Goal: Task Accomplishment & Management: Complete application form

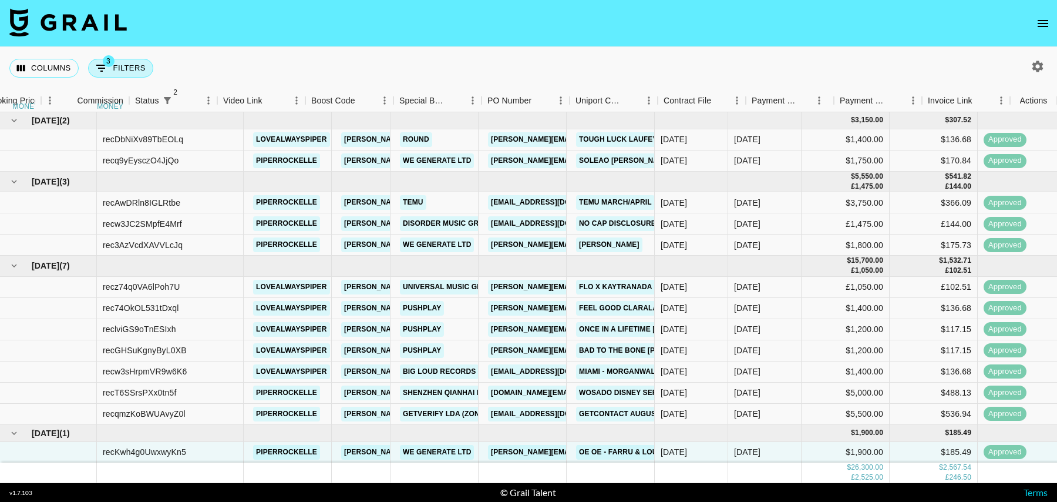
scroll to position [0, 849]
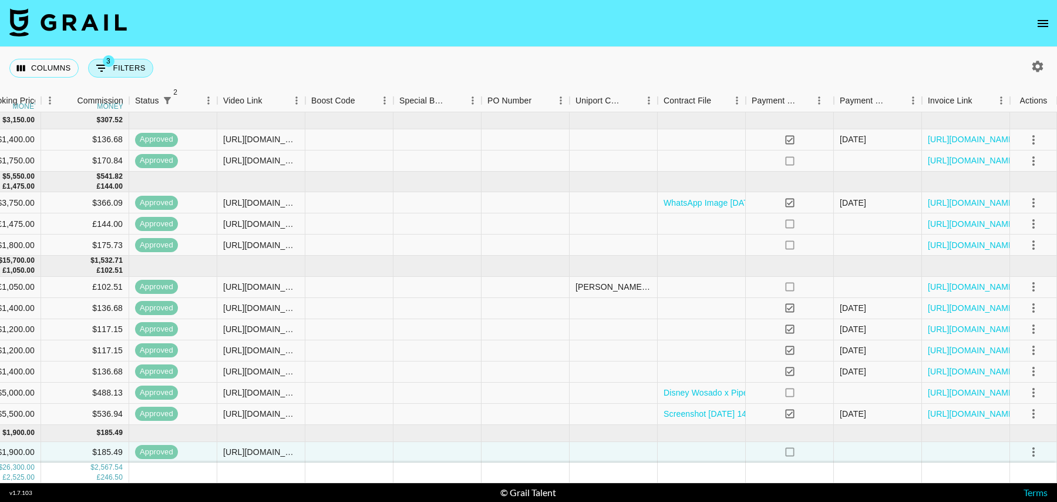
click at [121, 68] on button "3 Filters" at bounding box center [120, 68] width 65 height 19
select select "status"
select select "isNotAnyOf"
select select "status"
select select "isNotAnyOf"
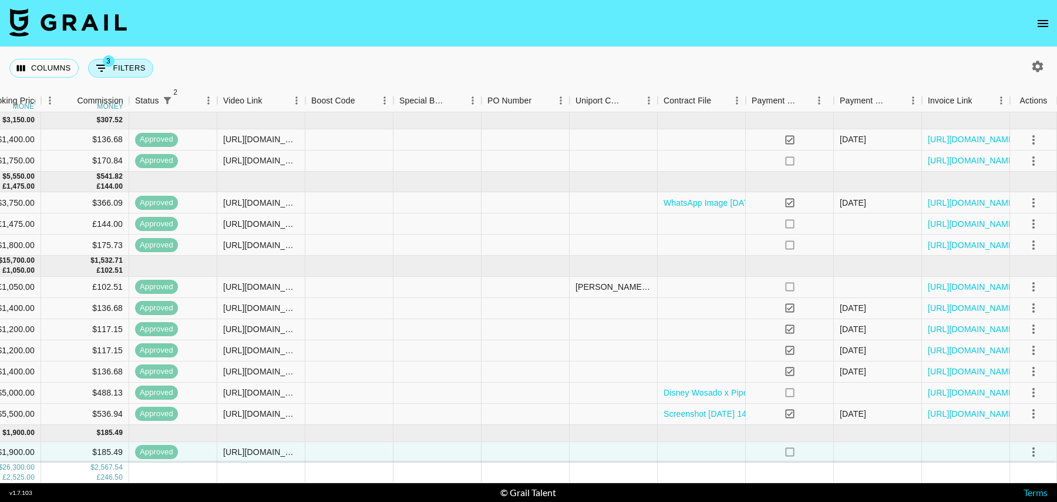
select select "talentName"
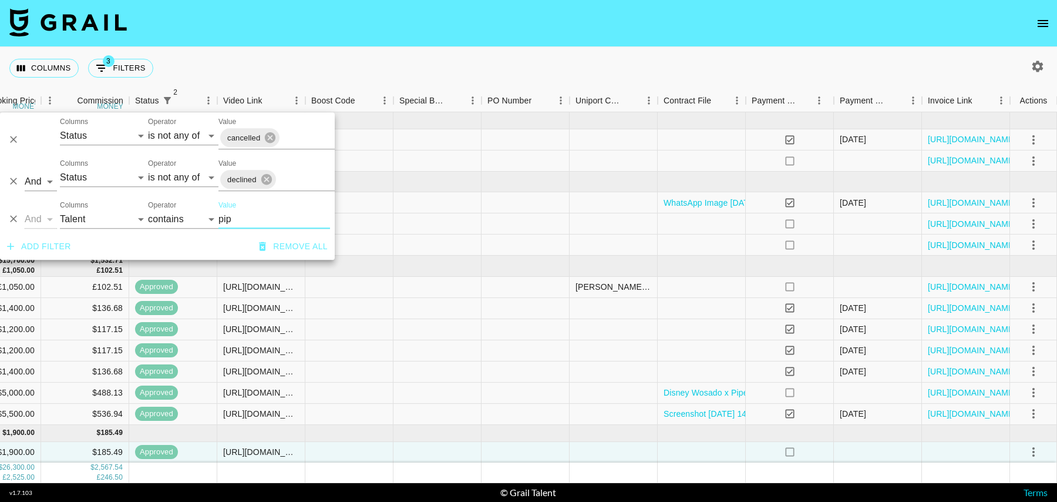
drag, startPoint x: 235, startPoint y: 221, endPoint x: 210, endPoint y: 221, distance: 24.7
click at [210, 221] on div "And Or Columns Grail Platform ID Airtable ID Talent Manager Client [PERSON_NAME…" at bounding box center [167, 215] width 335 height 38
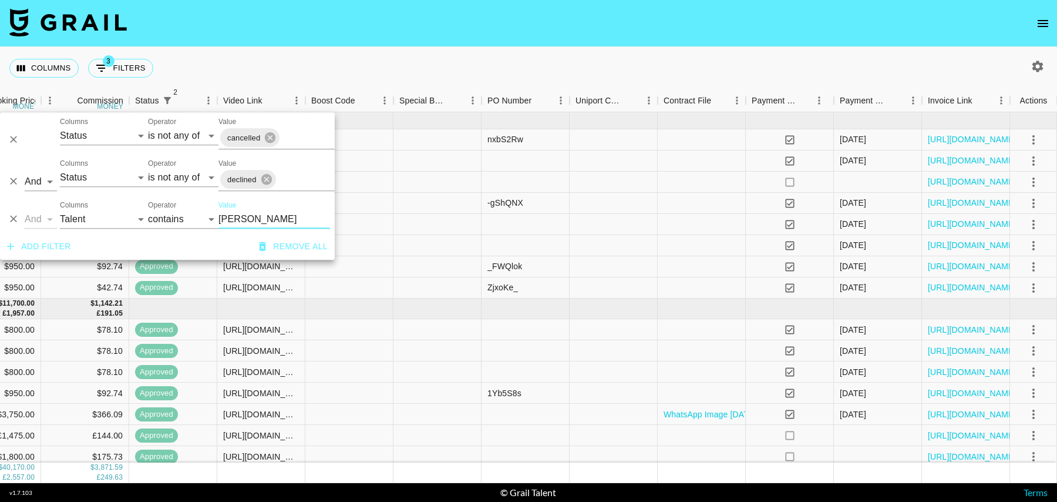
scroll to position [401, 849]
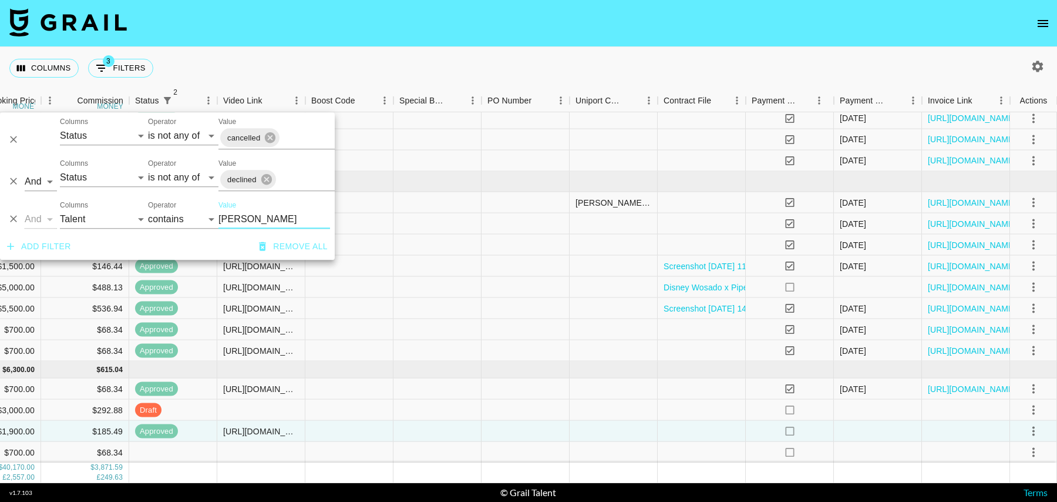
type input "[PERSON_NAME]"
click at [360, 444] on div at bounding box center [349, 452] width 88 height 21
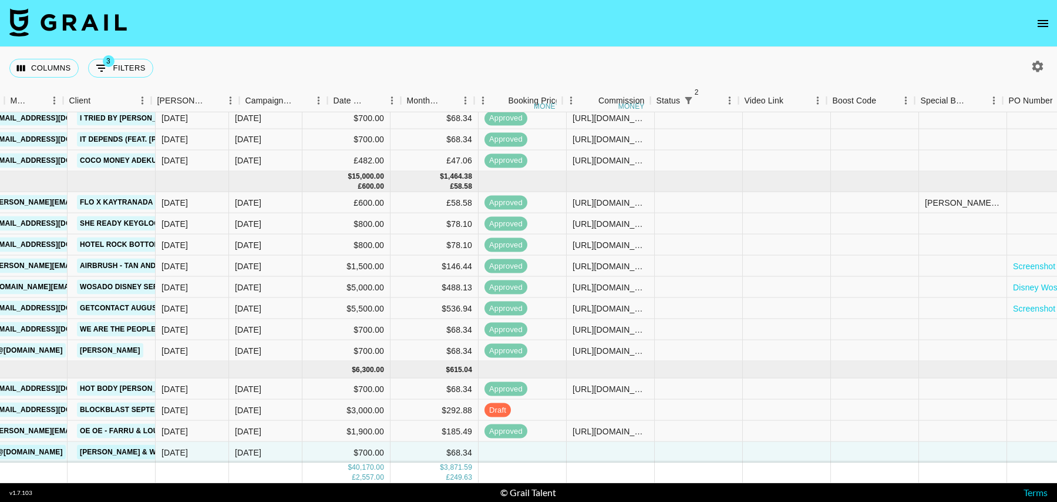
scroll to position [401, 164]
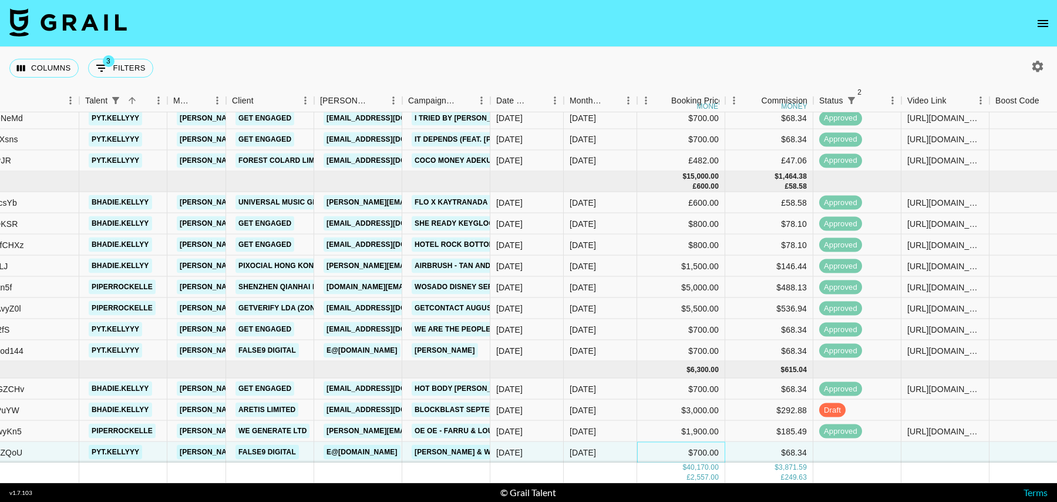
click at [664, 450] on div "$700.00" at bounding box center [681, 452] width 88 height 21
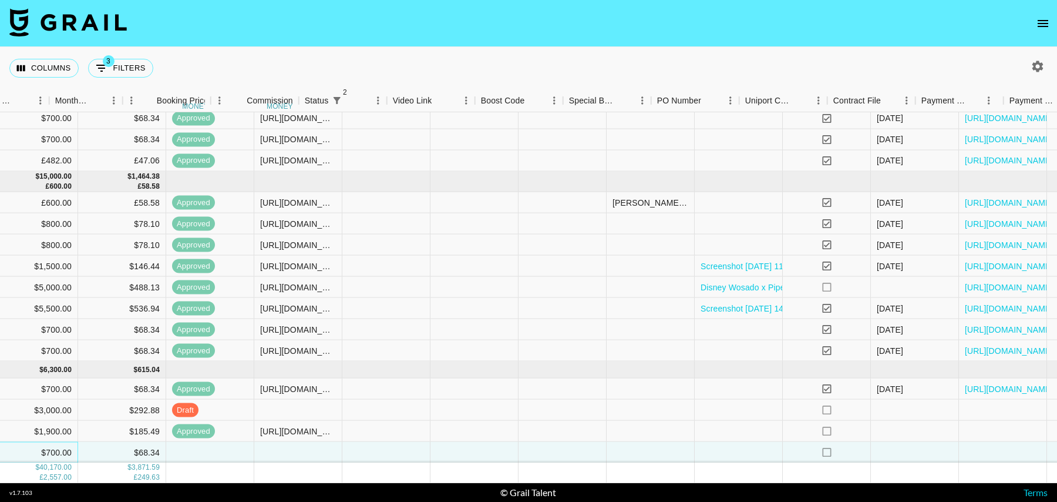
scroll to position [401, 849]
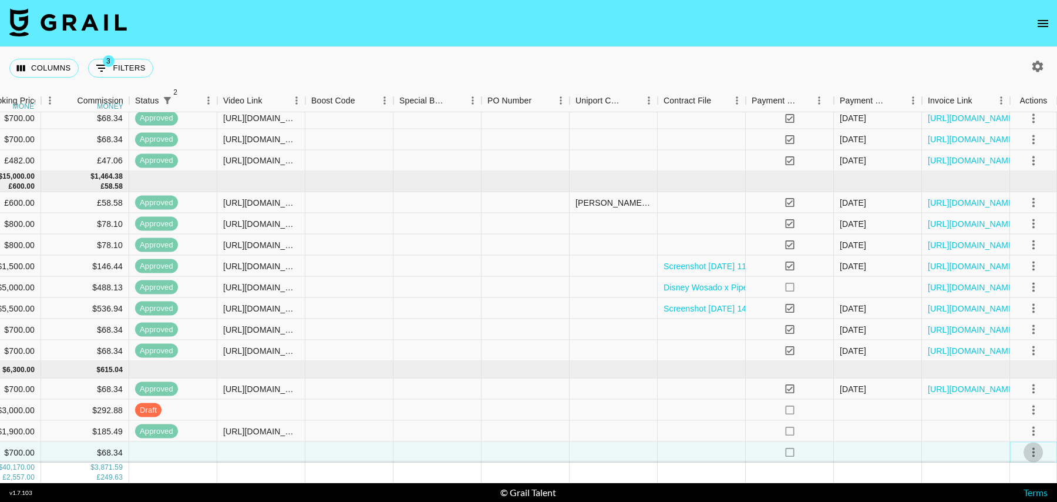
click at [1033, 452] on icon "select merge strategy" at bounding box center [1034, 451] width 2 height 9
click at [1003, 361] on li "Decline" at bounding box center [1019, 362] width 76 height 21
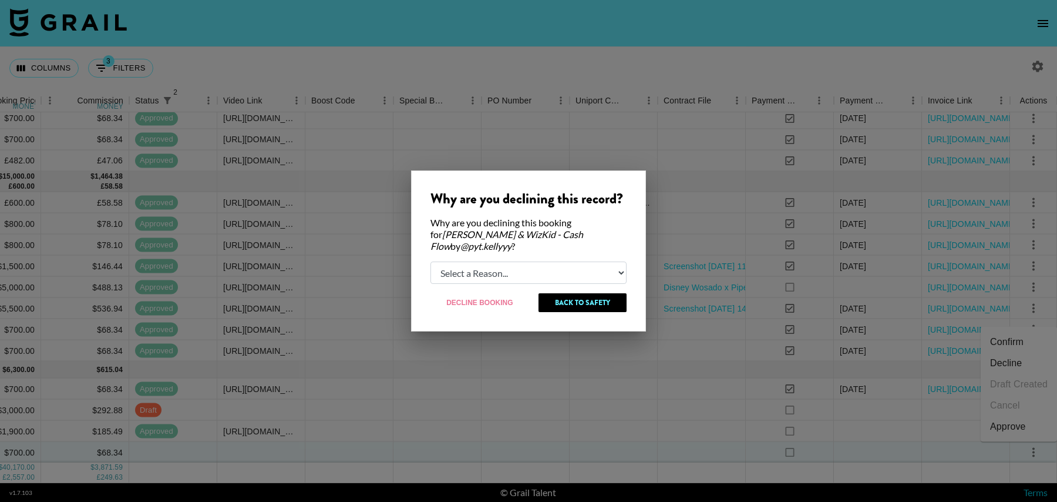
click at [574, 261] on select "Select a Reason... Relogging this deal due to a data issue The [PERSON_NAME] ca…" at bounding box center [529, 272] width 196 height 22
click at [431, 261] on select "Select a Reason... Relogging this deal due to a data issue The [PERSON_NAME] ca…" at bounding box center [529, 272] width 196 height 22
click at [495, 269] on select "Select a Reason... Relogging this deal due to a data issue The [PERSON_NAME] ca…" at bounding box center [529, 272] width 196 height 22
select select "booker_cancel"
click at [431, 261] on select "Select a Reason... Relogging this deal due to a data issue The [PERSON_NAME] ca…" at bounding box center [529, 272] width 196 height 22
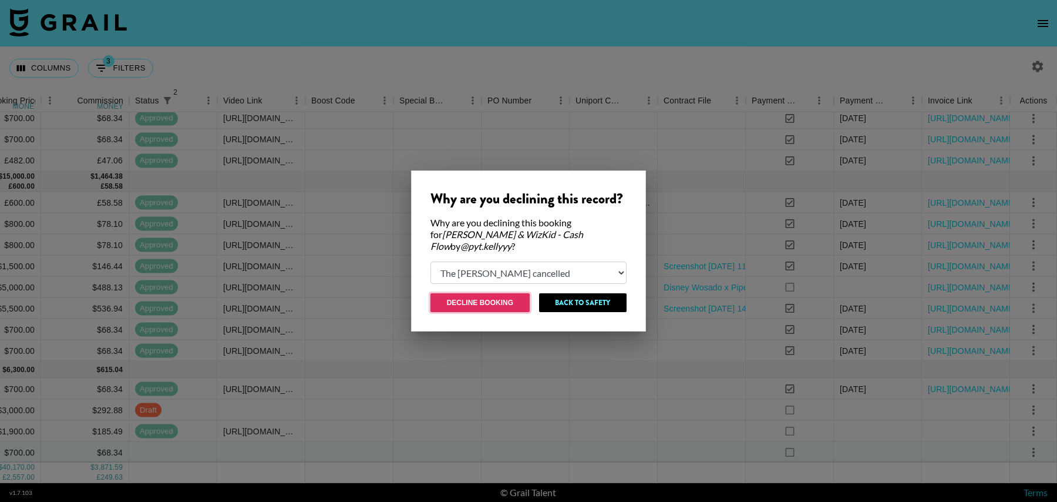
click at [497, 297] on button "Decline Booking" at bounding box center [480, 302] width 99 height 19
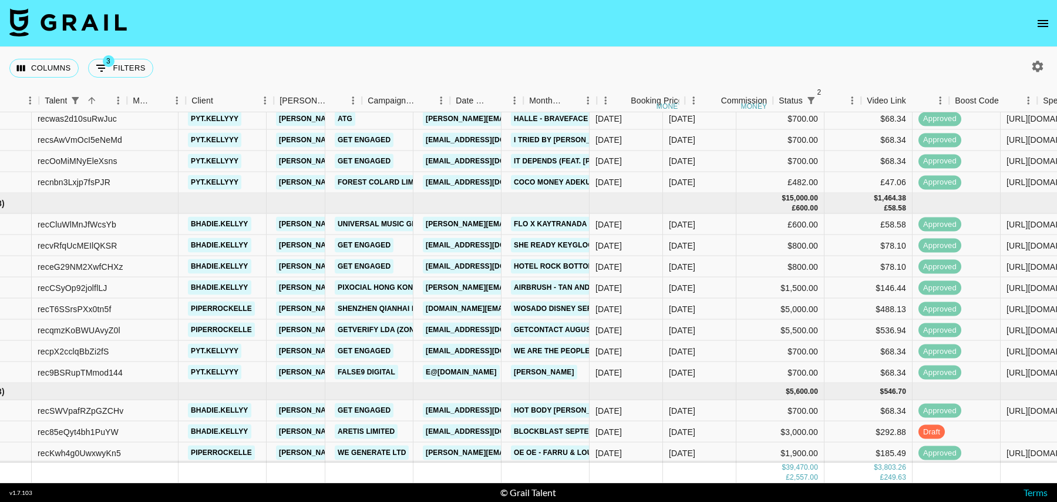
scroll to position [379, 39]
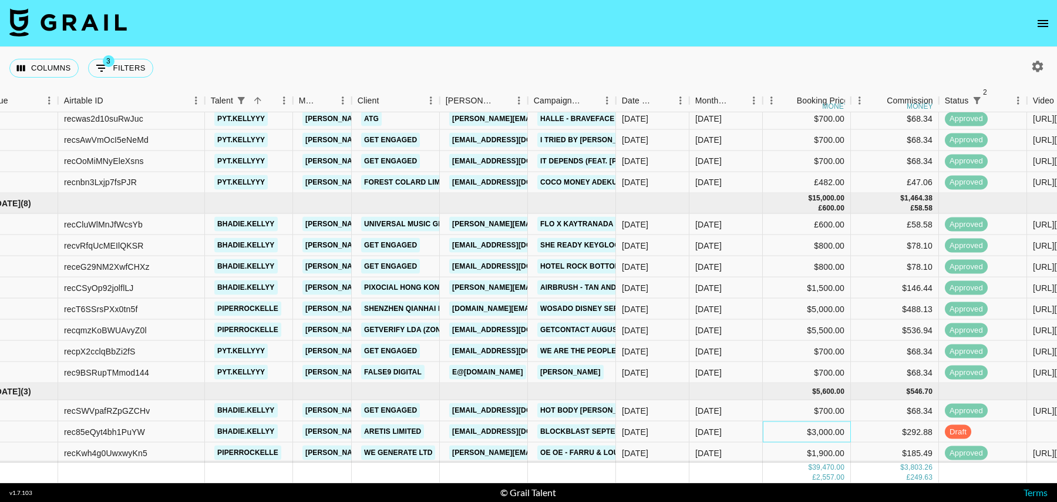
click at [788, 428] on div "$3,000.00" at bounding box center [807, 431] width 88 height 21
click at [1053, 18] on button "open drawer" at bounding box center [1042, 23] width 23 height 23
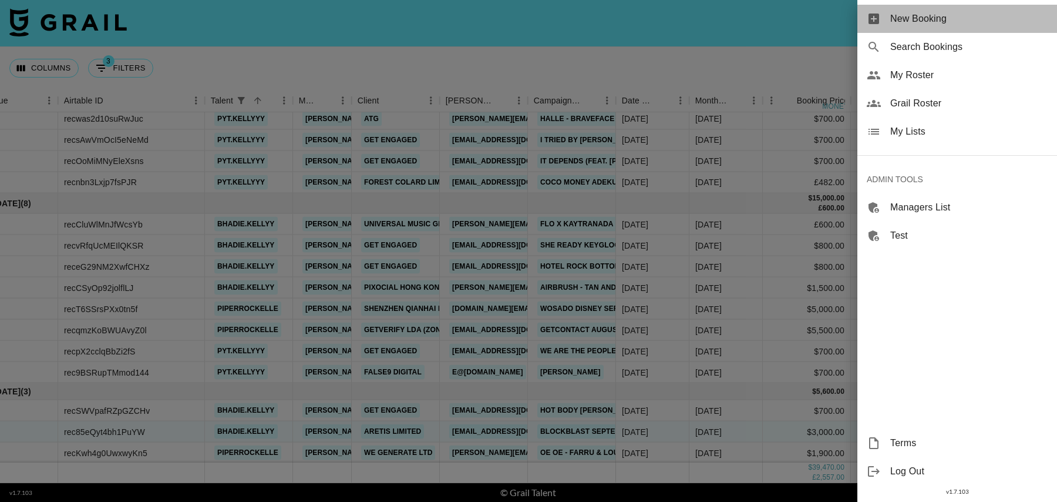
click at [967, 12] on span "New Booking" at bounding box center [968, 19] width 157 height 14
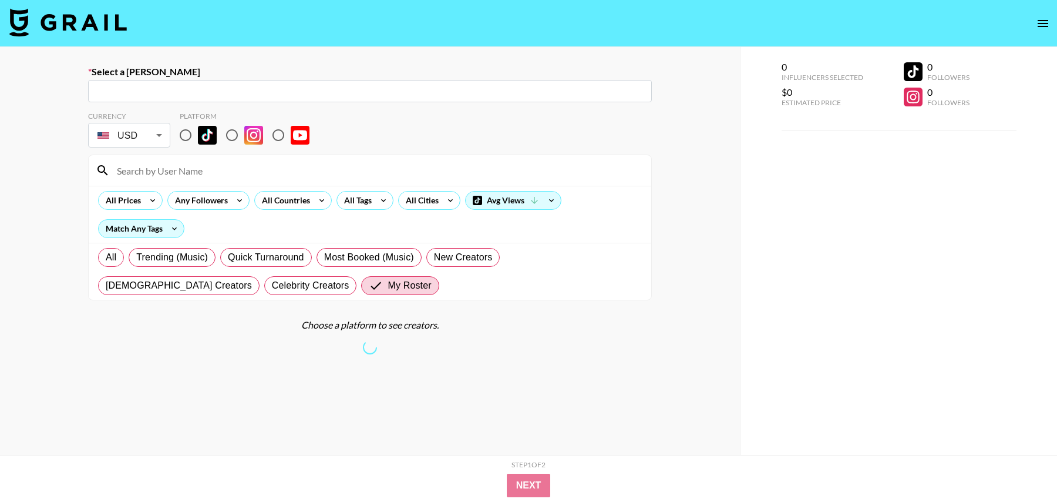
click at [203, 89] on input "text" at bounding box center [370, 92] width 550 height 14
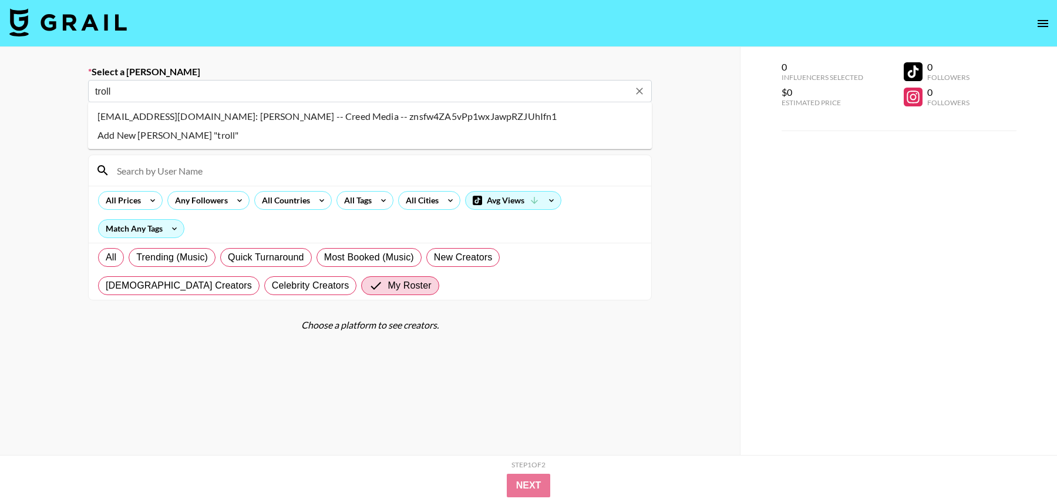
type input "[EMAIL_ADDRESS][DOMAIN_NAME]: [PERSON_NAME] -- Creed Media -- znsfw4ZA5vPp1wxJa…"
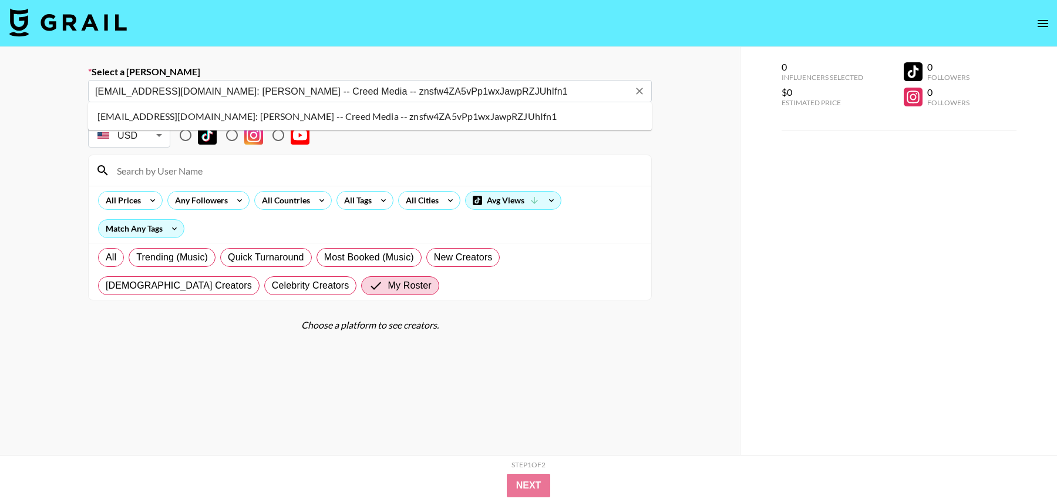
click at [201, 108] on li "[EMAIL_ADDRESS][DOMAIN_NAME]: [PERSON_NAME] -- Creed Media -- znsfw4ZA5vPp1wxJa…" at bounding box center [370, 116] width 564 height 19
select select "Song"
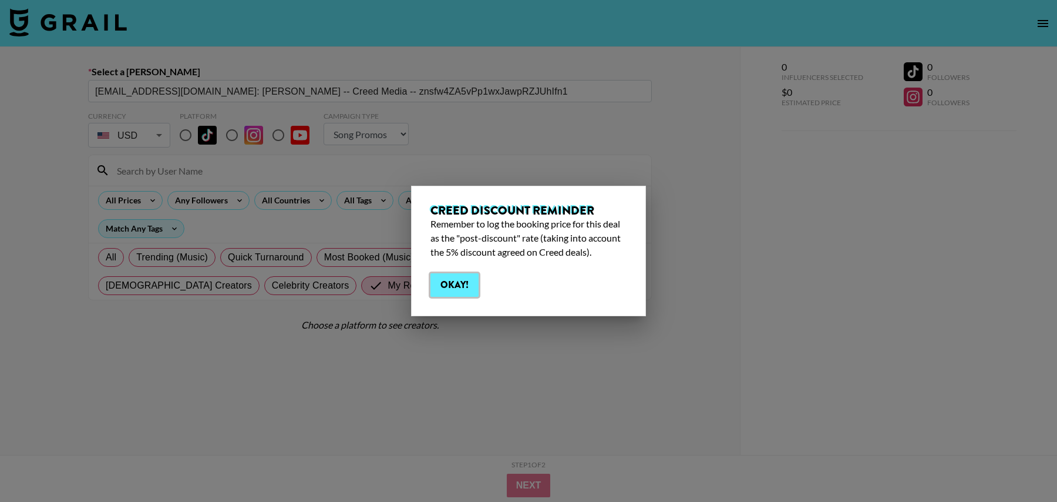
click at [457, 289] on button "Okay!" at bounding box center [455, 284] width 48 height 23
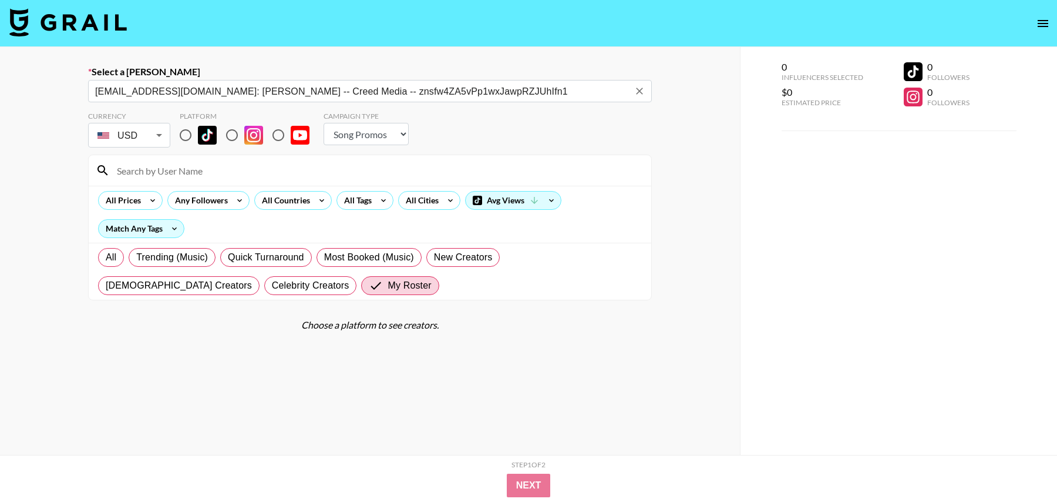
click at [187, 133] on input "radio" at bounding box center [185, 135] width 25 height 25
radio input "true"
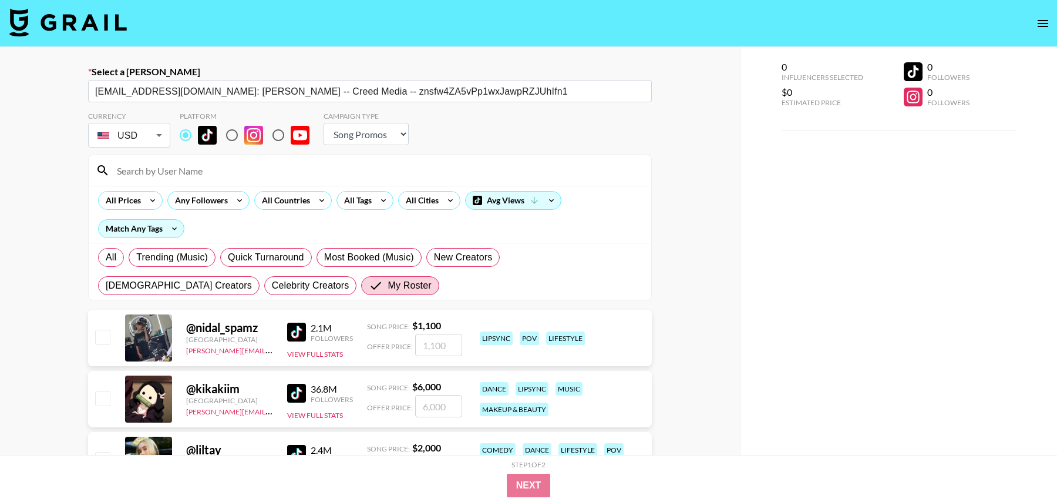
click at [187, 179] on input at bounding box center [377, 170] width 535 height 19
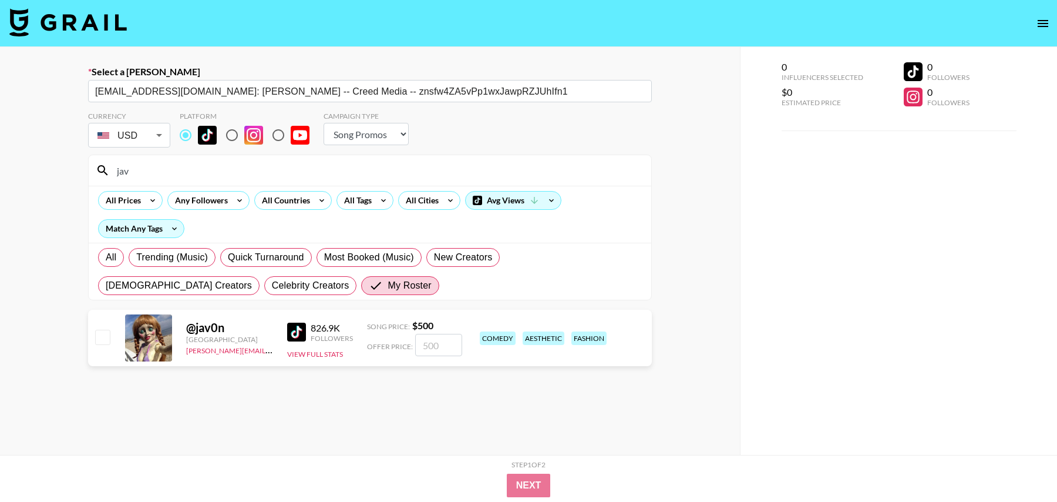
type input "jav"
click at [105, 338] on input "checkbox" at bounding box center [102, 337] width 14 height 14
checkbox input "true"
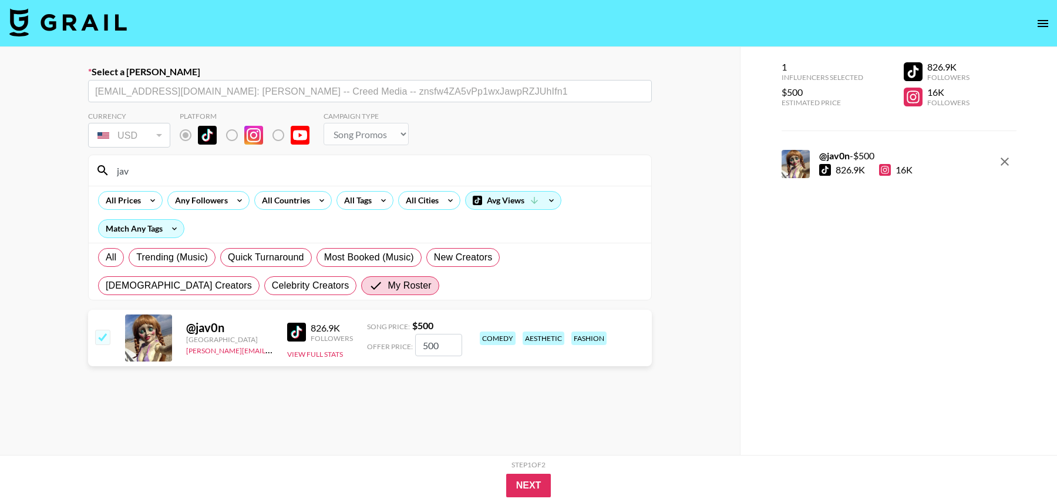
drag, startPoint x: 447, startPoint y: 347, endPoint x: 405, endPoint y: 347, distance: 42.3
click at [405, 347] on div "Offer Price: 500" at bounding box center [414, 345] width 95 height 22
type input "522"
click at [523, 485] on button "Next" at bounding box center [528, 484] width 45 height 23
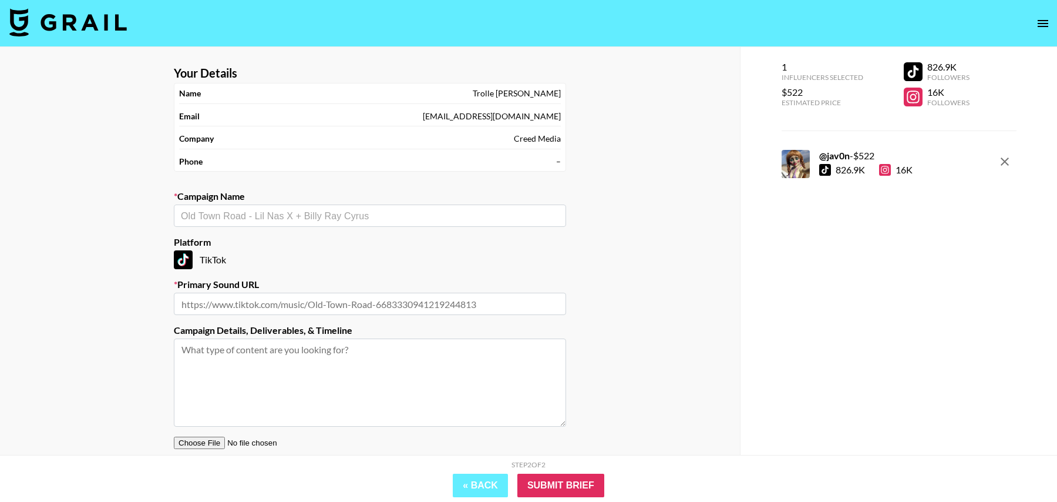
click at [345, 209] on input "text" at bounding box center [370, 216] width 378 height 14
type input "som"
paste input "Sombr - 12 to 12 (Phase 4)"
click at [272, 238] on li "Add New Campaign: "Sombr - 12 to 12 (Phase 4)"" at bounding box center [370, 239] width 392 height 19
type input "Sombr - 12 to 12 (Phase 4)"
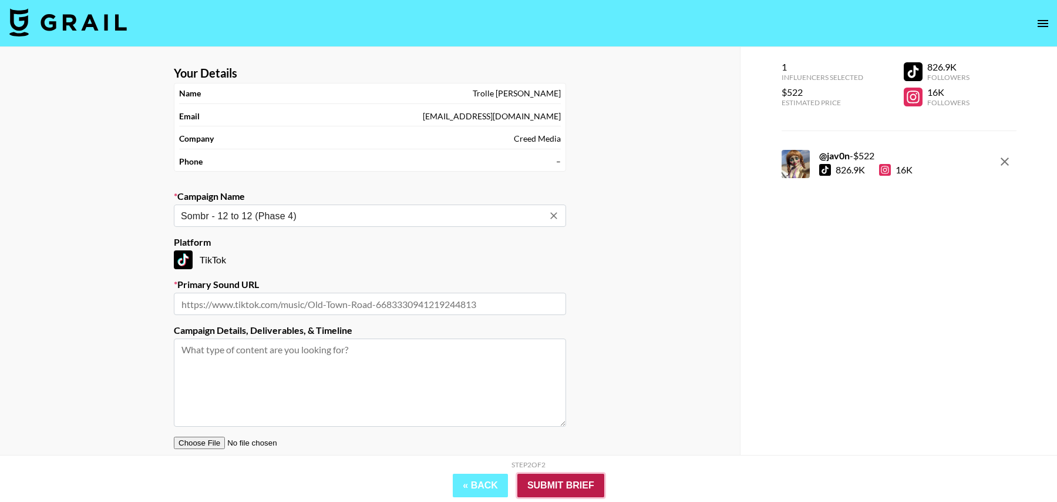
click at [564, 482] on input "Submit Brief" at bounding box center [560, 484] width 87 height 23
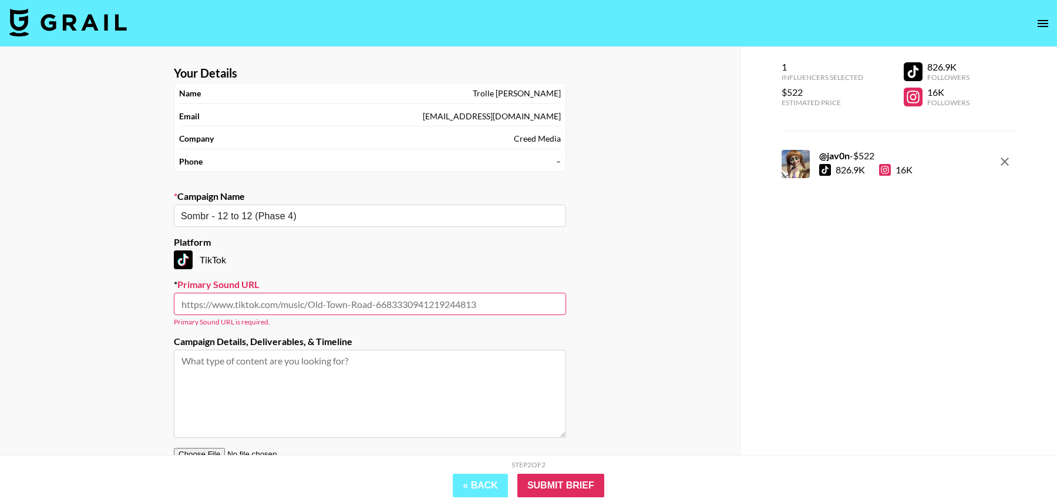
paste input "[URL][DOMAIN_NAME]"
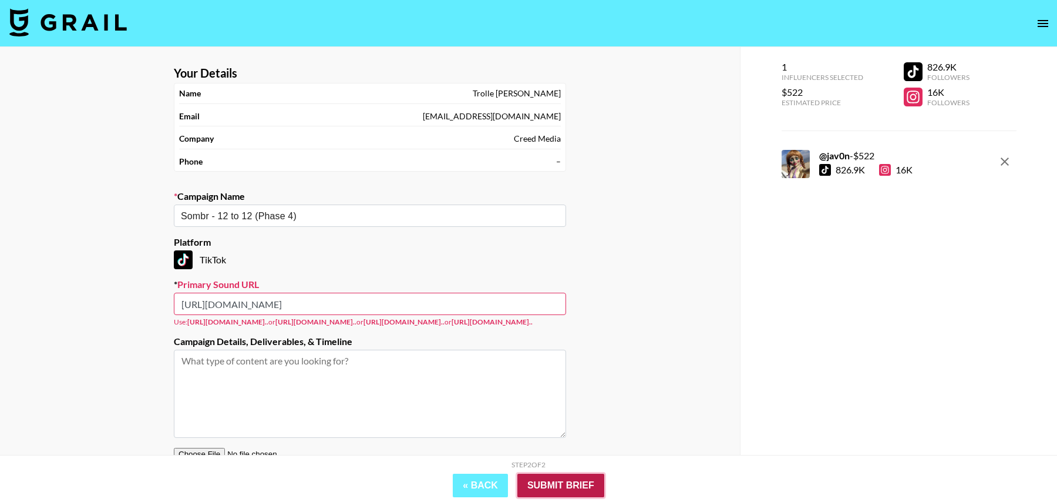
click at [565, 485] on input "Submit Brief" at bounding box center [560, 484] width 87 height 23
click at [552, 483] on input "Submit Brief" at bounding box center [560, 484] width 87 height 23
paste input "www."
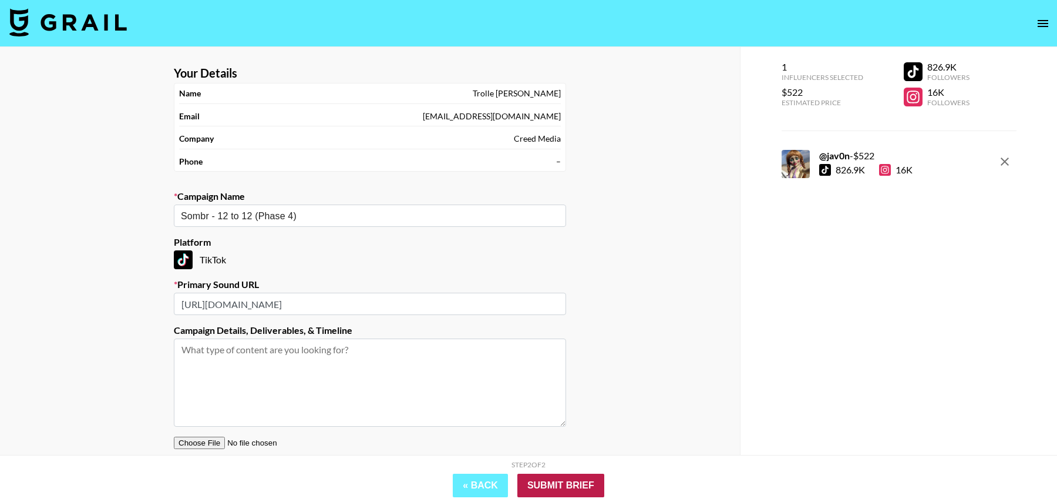
type input "[URL][DOMAIN_NAME]"
click at [547, 483] on input "Submit Brief" at bounding box center [560, 484] width 87 height 23
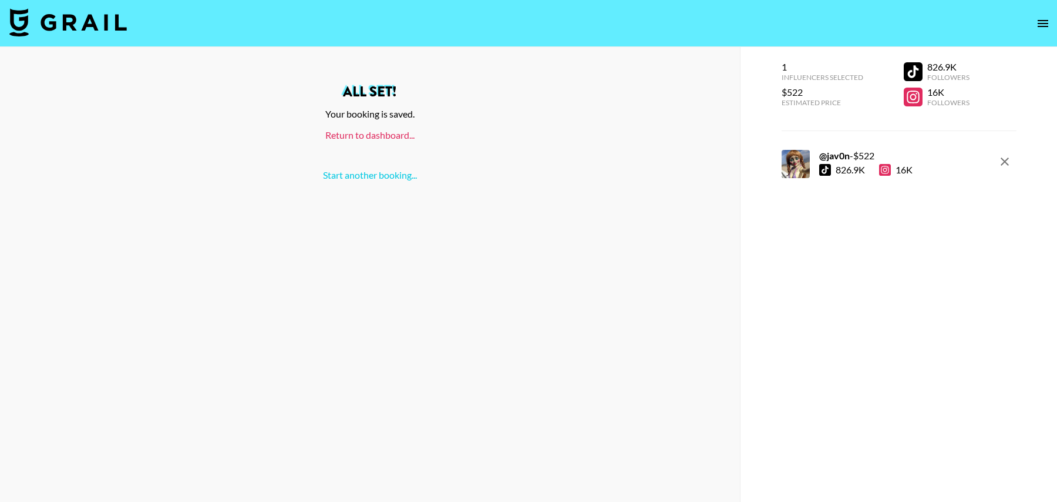
click at [372, 137] on link "Return to dashboard..." at bounding box center [369, 134] width 89 height 11
